Goal: Information Seeking & Learning: Learn about a topic

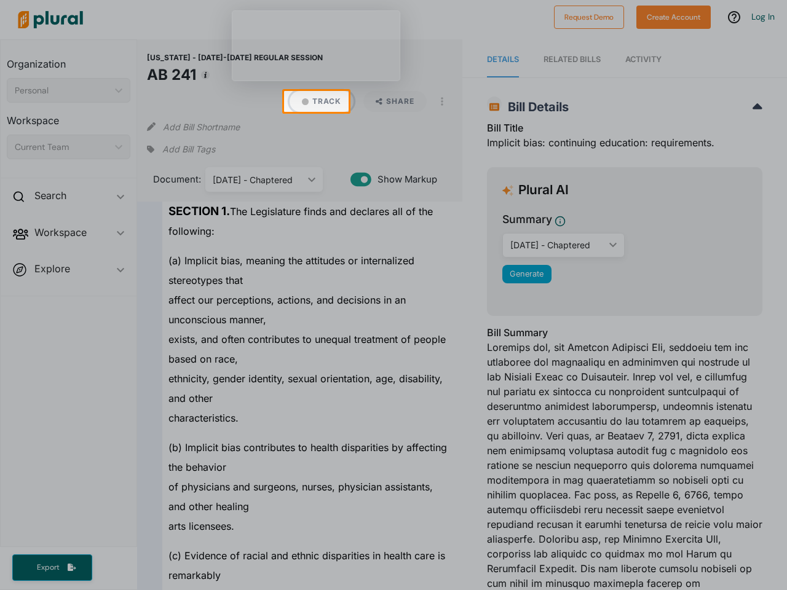
click at [316, 101] on button "Track" at bounding box center [322, 101] width 64 height 21
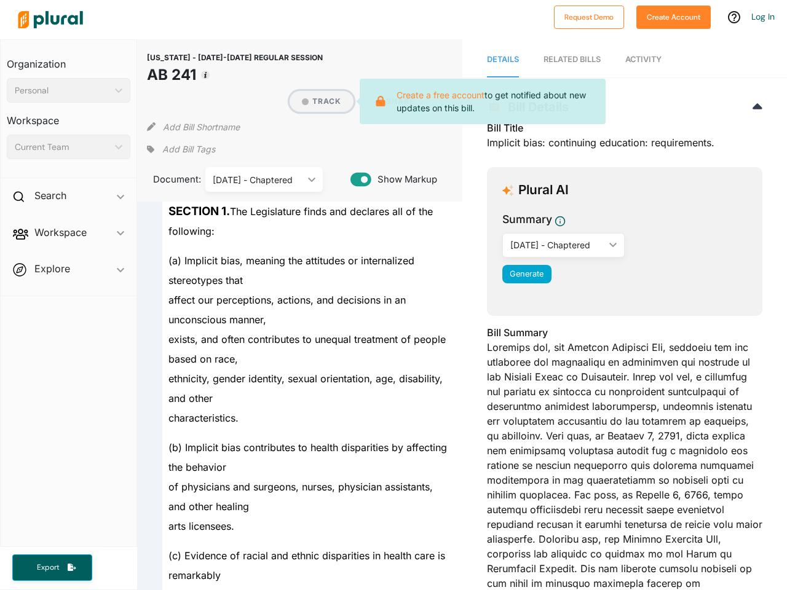
click at [316, 101] on button "Track" at bounding box center [322, 101] width 64 height 21
click at [142, 101] on div "[US_STATE] - [DATE]-[DATE] REGULAR SESSION AB 241 Track Create a free account t…" at bounding box center [299, 120] width 325 height 162
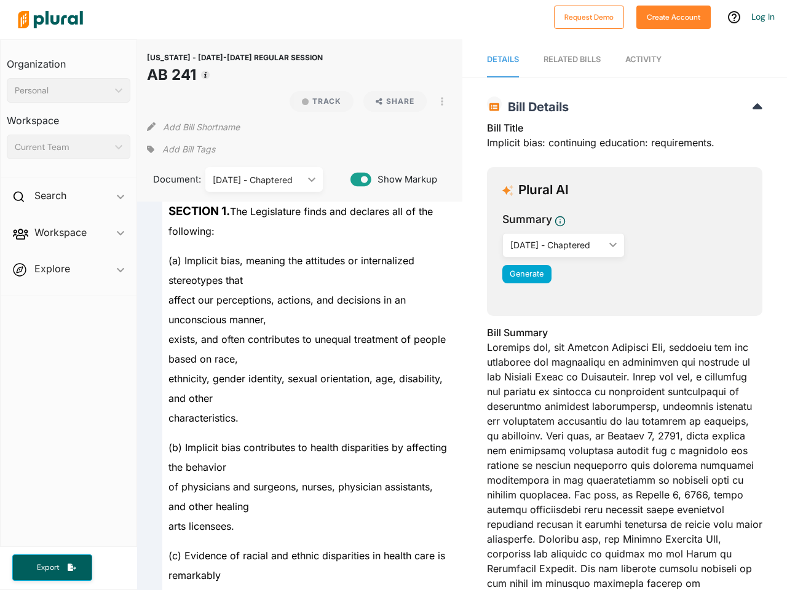
click at [567, 101] on h2 "Bill Details" at bounding box center [624, 107] width 275 height 15
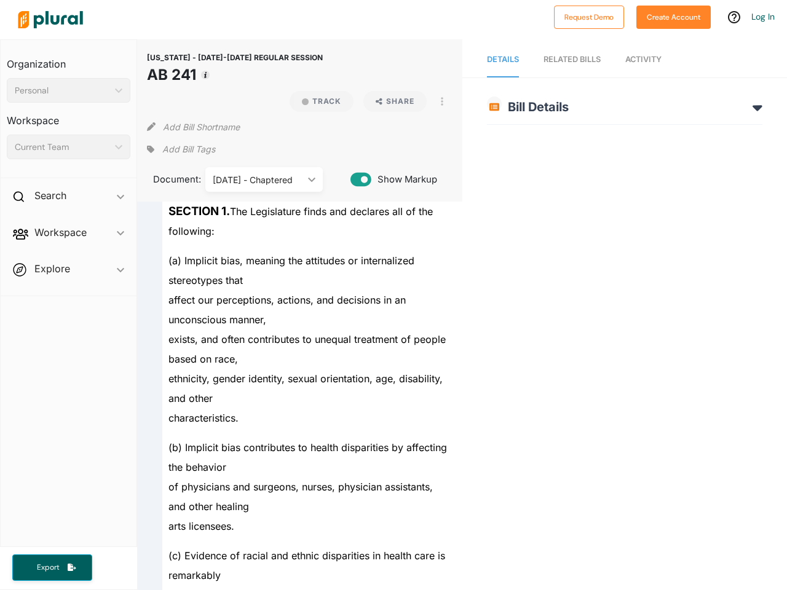
click at [393, 351] on div "exists, and often contributes to unequal treatment of people based on race," at bounding box center [304, 348] width 285 height 39
click at [315, 45] on div "[US_STATE] - [DATE]-[DATE] REGULAR SESSION AB 241 Track Share View PDF View Sou…" at bounding box center [299, 120] width 325 height 162
click at [380, 24] on div at bounding box center [279, 19] width 535 height 43
